Goal: Information Seeking & Learning: Learn about a topic

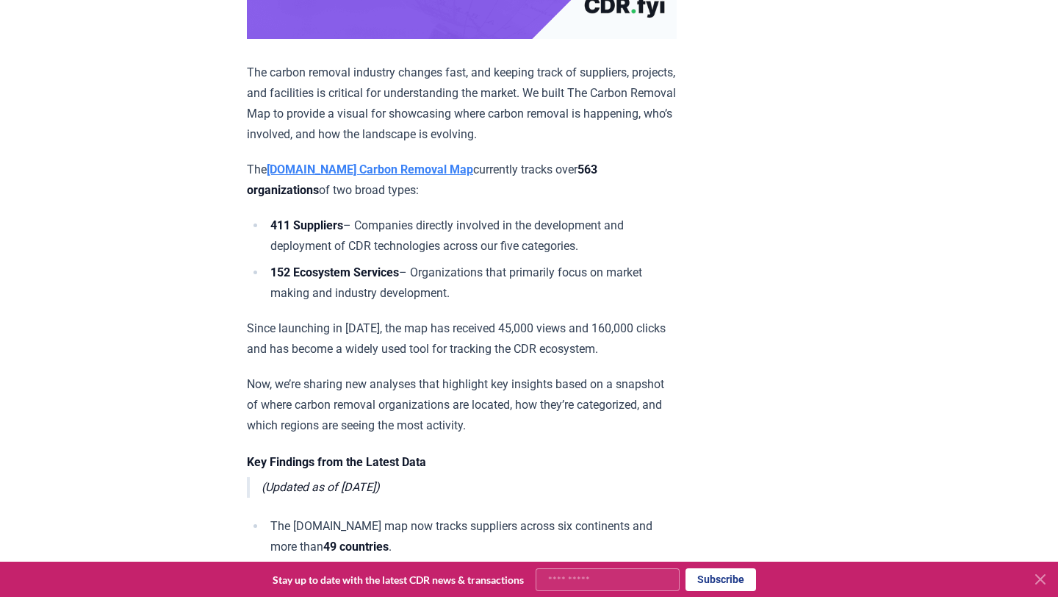
scroll to position [481, 0]
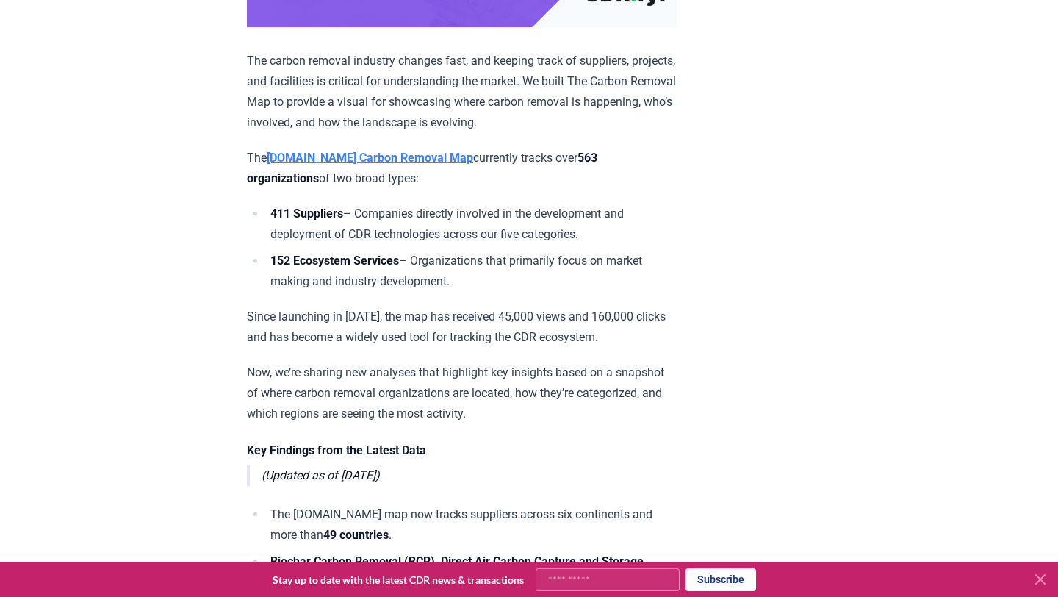
click at [385, 165] on strong "[DOMAIN_NAME] Carbon Removal Map" at bounding box center [370, 158] width 206 height 14
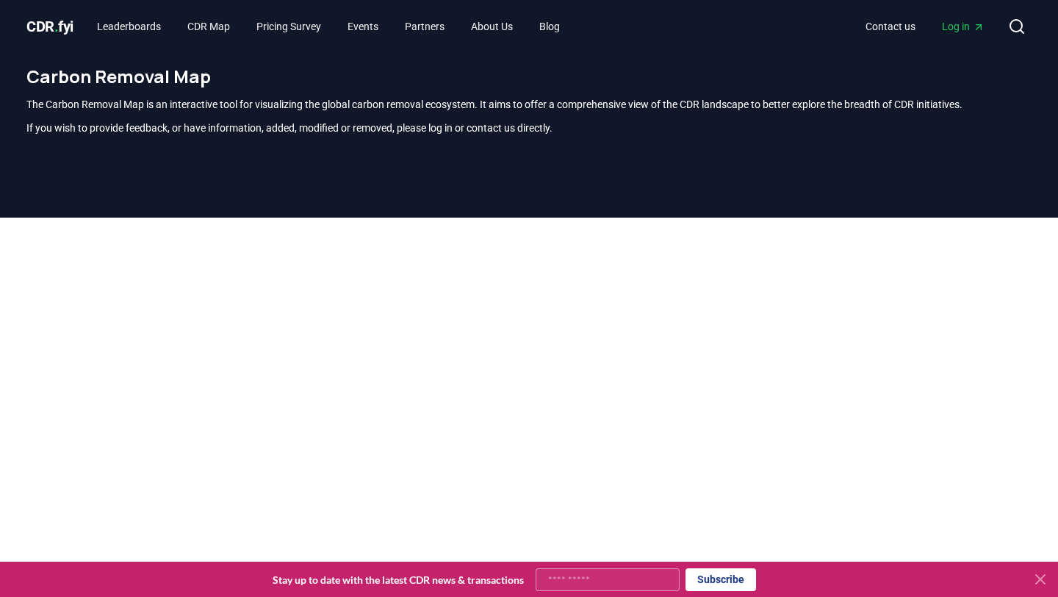
scroll to position [432, 0]
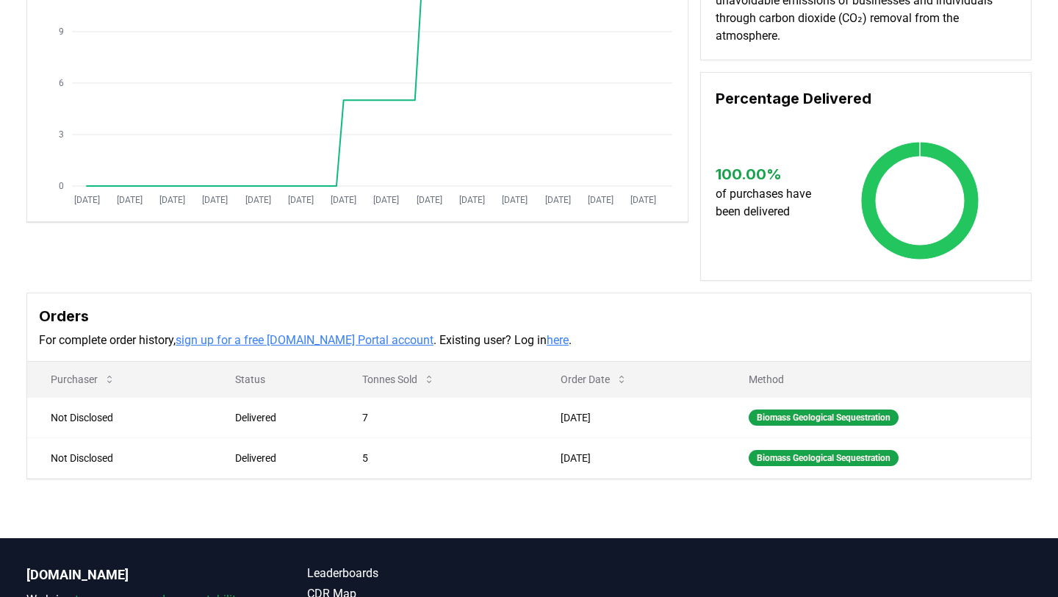
scroll to position [222, 0]
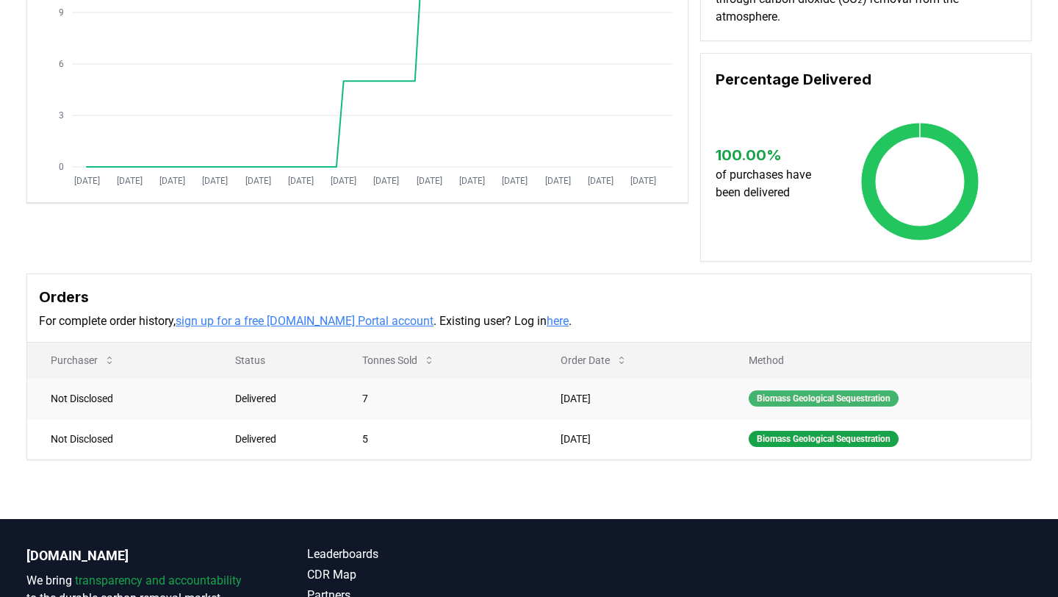
click at [756, 394] on div "Biomass Geological Sequestration" at bounding box center [824, 398] width 150 height 16
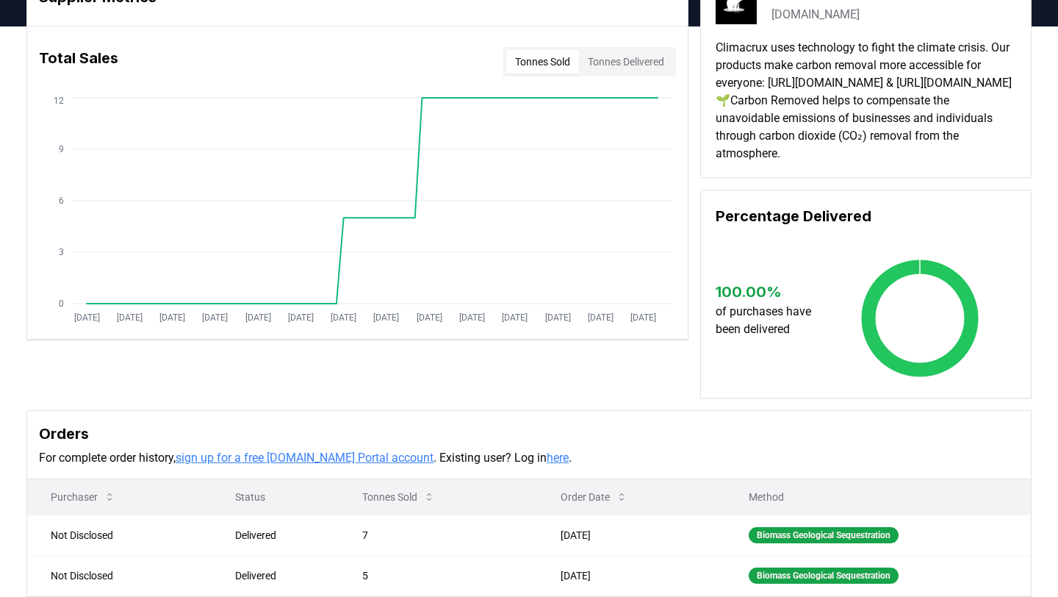
scroll to position [0, 0]
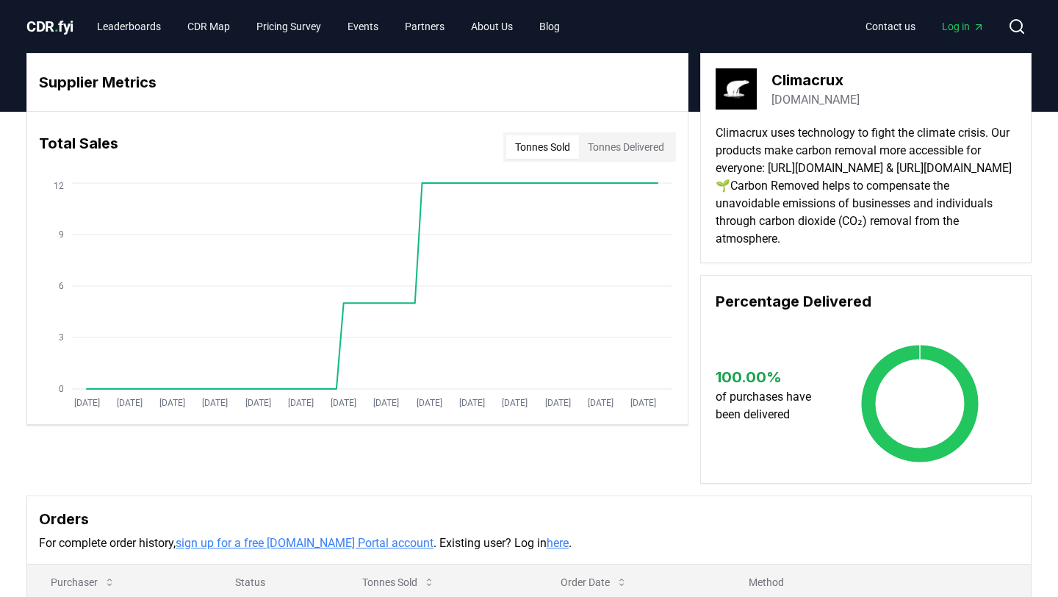
click at [639, 143] on button "Tonnes Delivered" at bounding box center [626, 147] width 94 height 24
click at [533, 141] on button "Tonnes Sold" at bounding box center [542, 147] width 73 height 24
